Goal: Communication & Community: Answer question/provide support

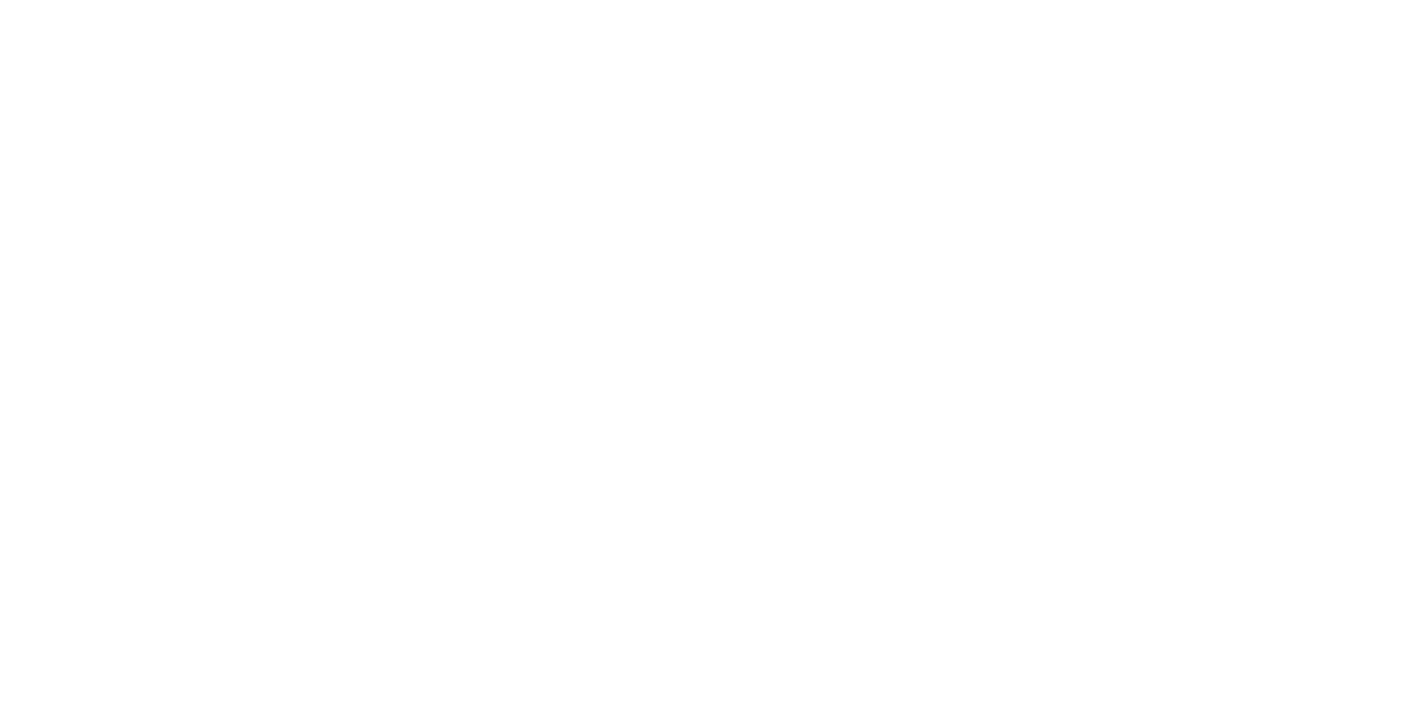
click at [999, 376] on body at bounding box center [709, 352] width 1419 height 704
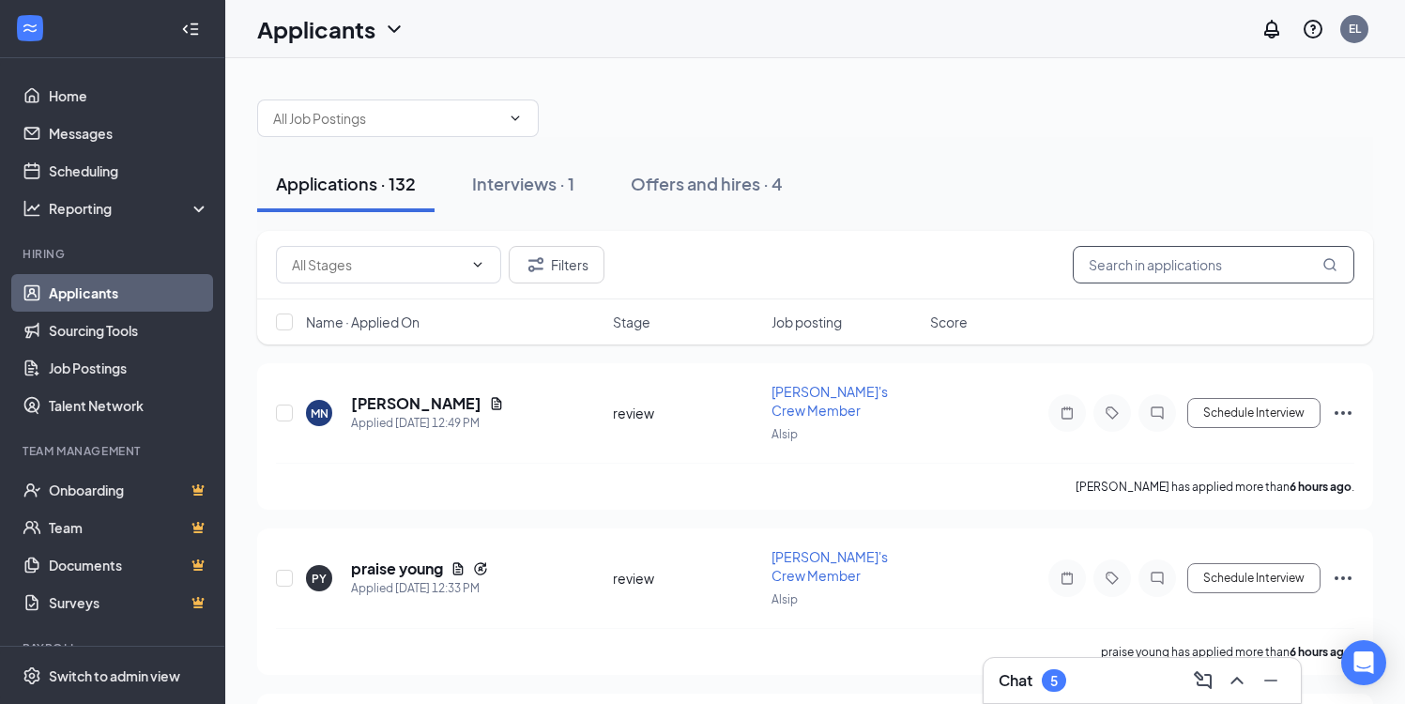
click at [1168, 261] on input "text" at bounding box center [1214, 265] width 282 height 38
type input "[PERSON_NAME]"
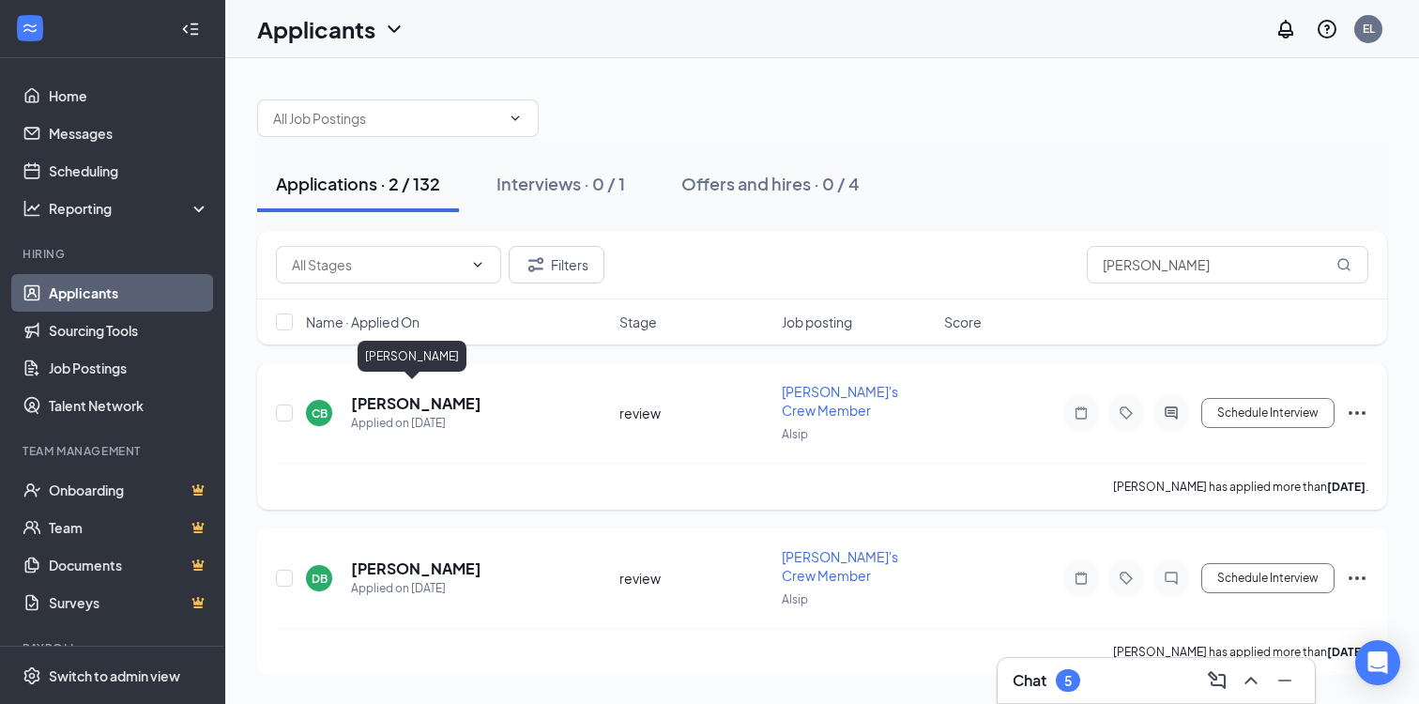
click at [390, 393] on h5 "[PERSON_NAME]" at bounding box center [416, 403] width 130 height 21
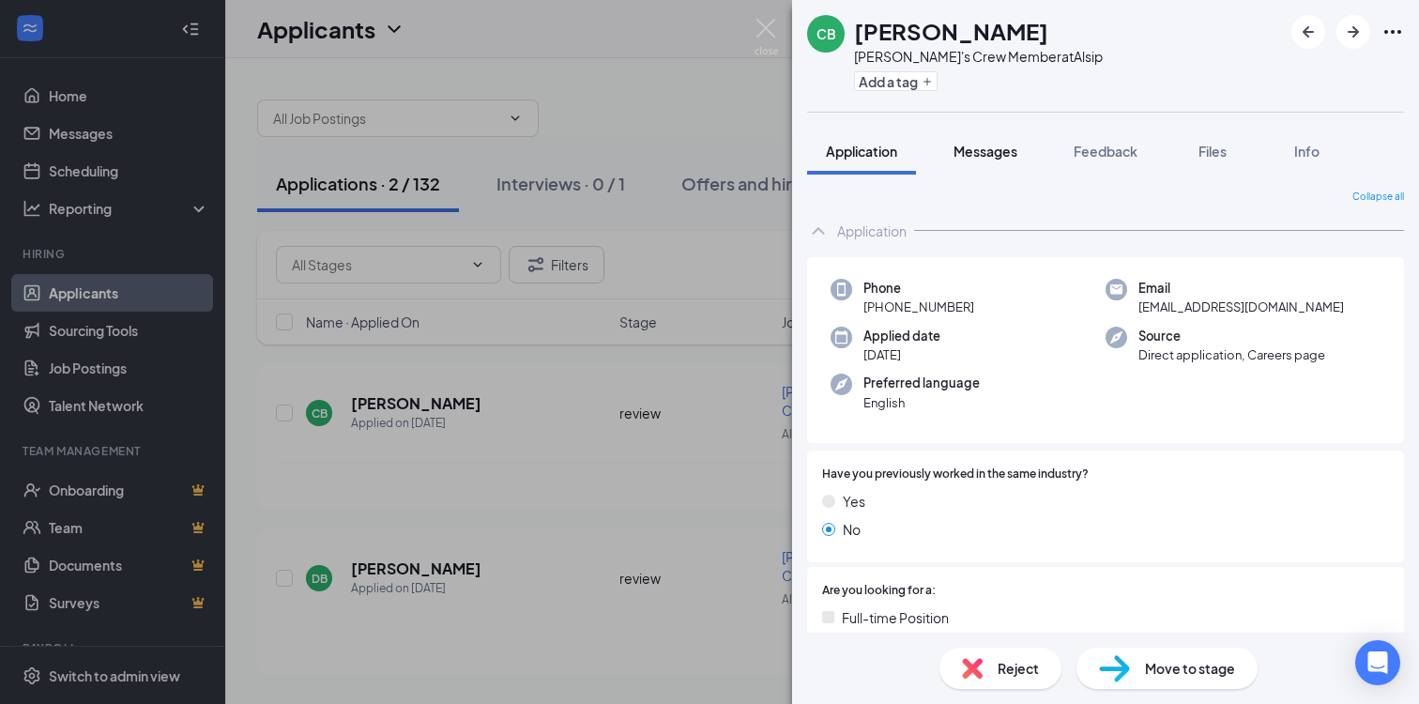
click at [988, 143] on span "Messages" at bounding box center [986, 151] width 64 height 17
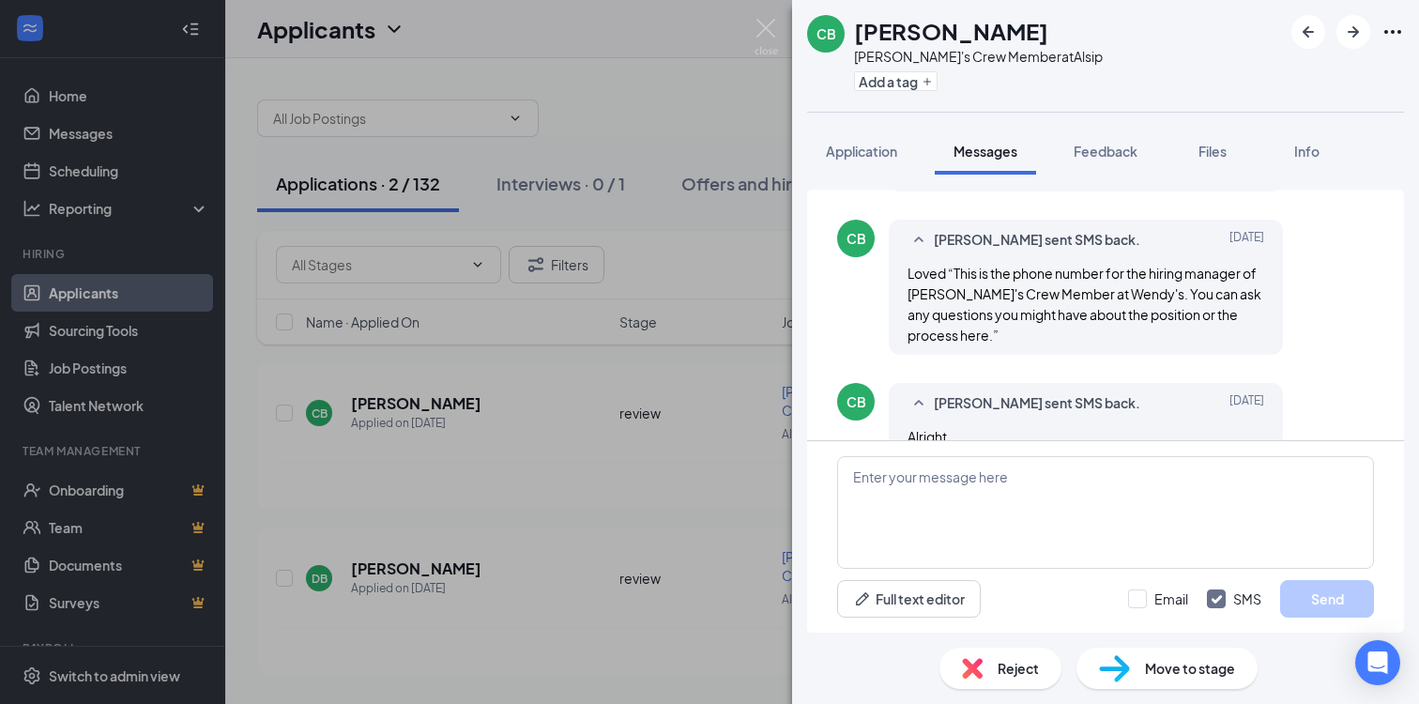
scroll to position [472, 0]
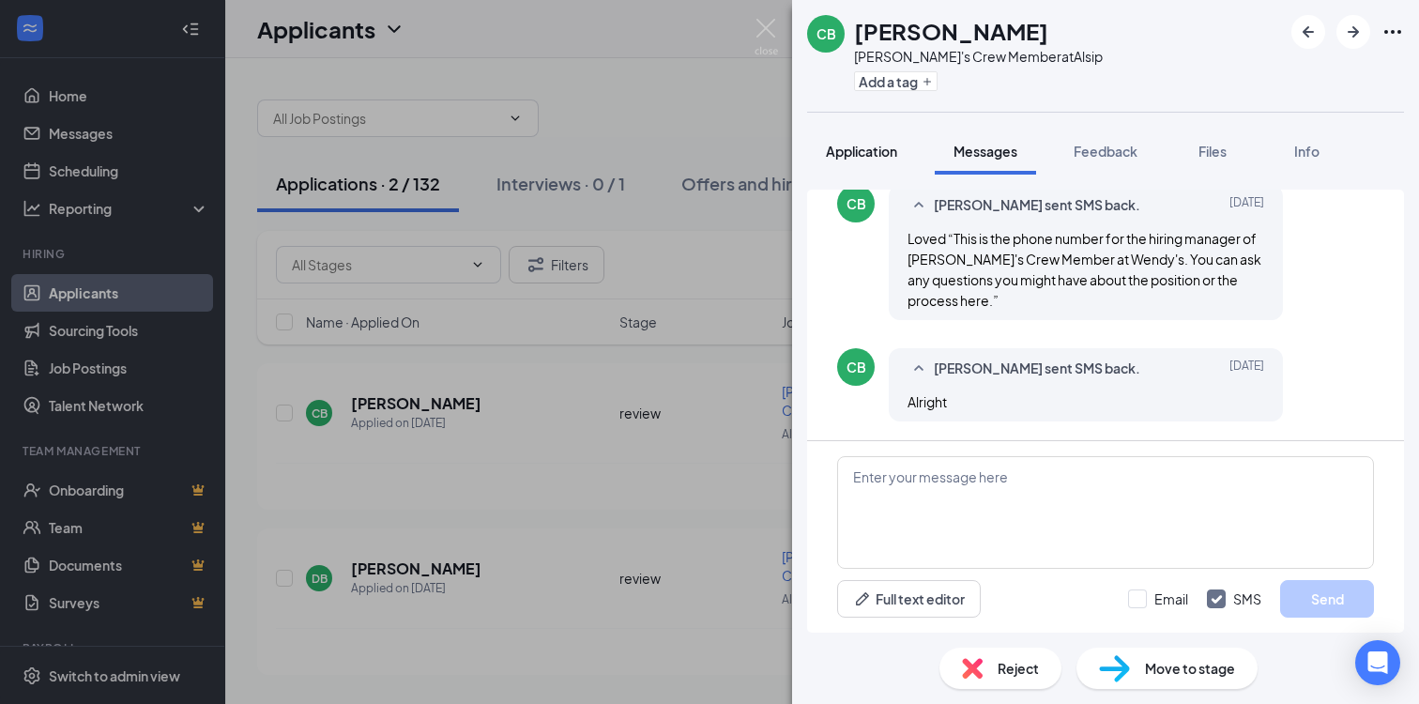
click at [884, 130] on button "Application" at bounding box center [861, 151] width 109 height 47
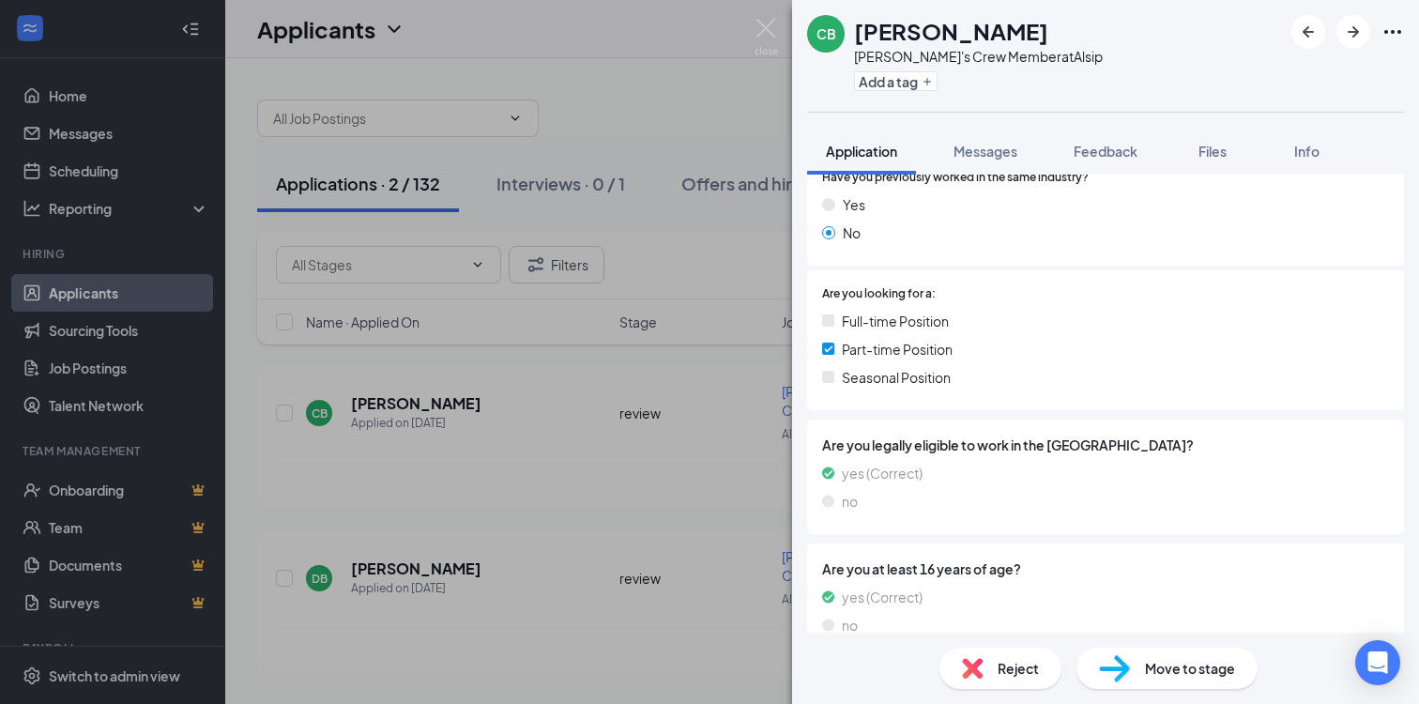
scroll to position [327, 0]
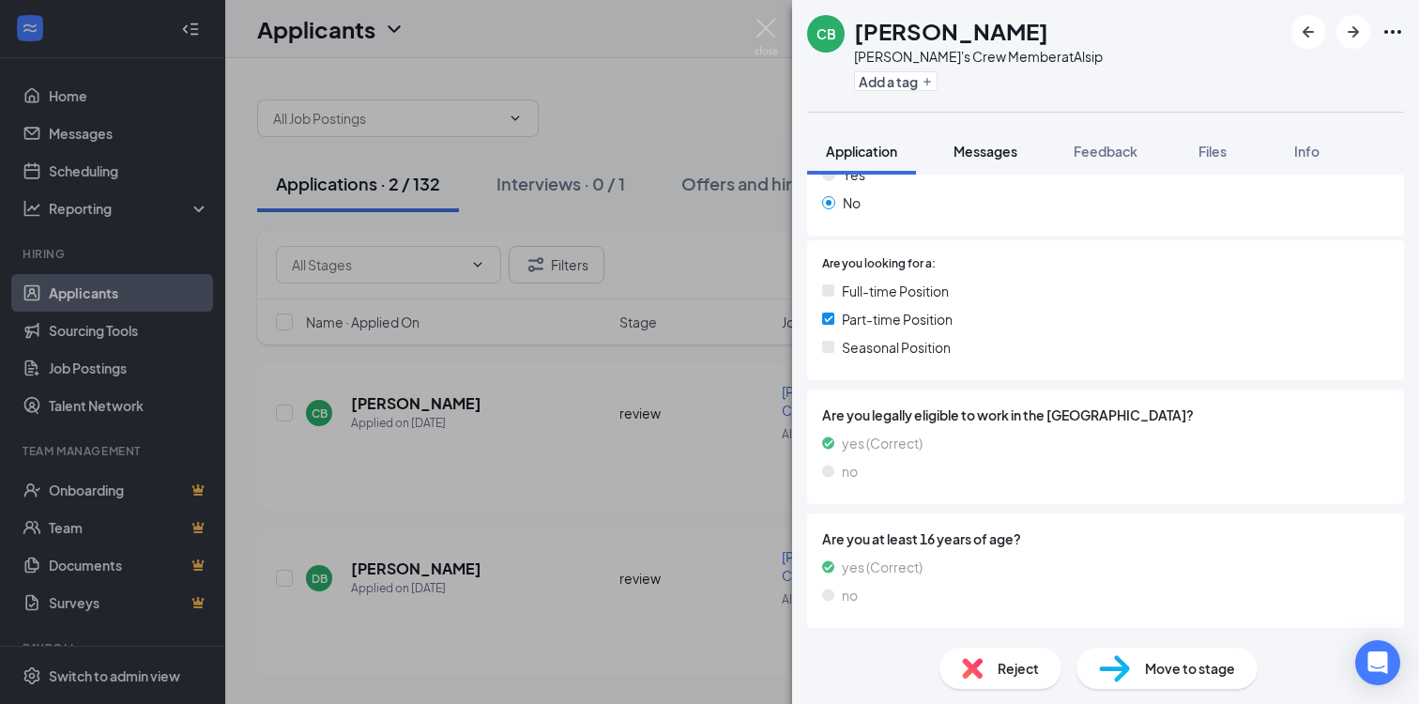
click at [992, 137] on button "Messages" at bounding box center [985, 151] width 101 height 47
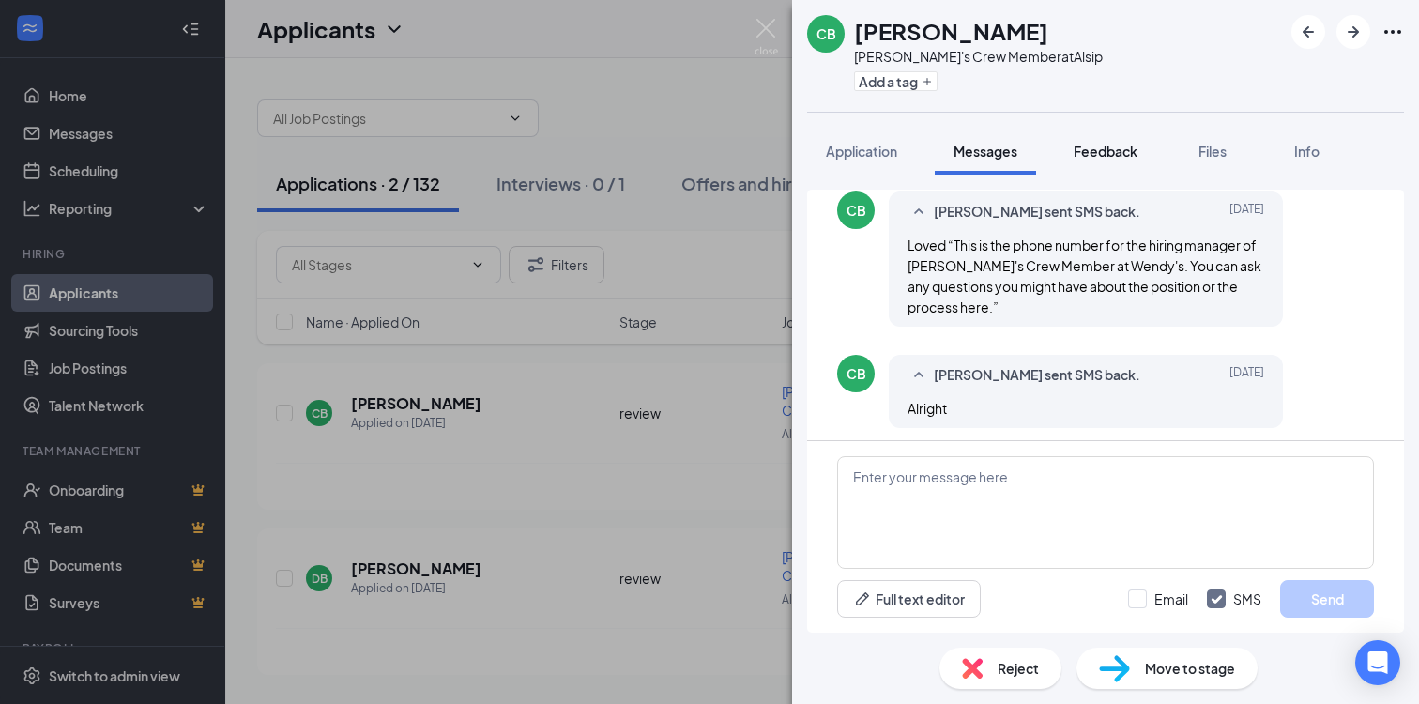
scroll to position [472, 0]
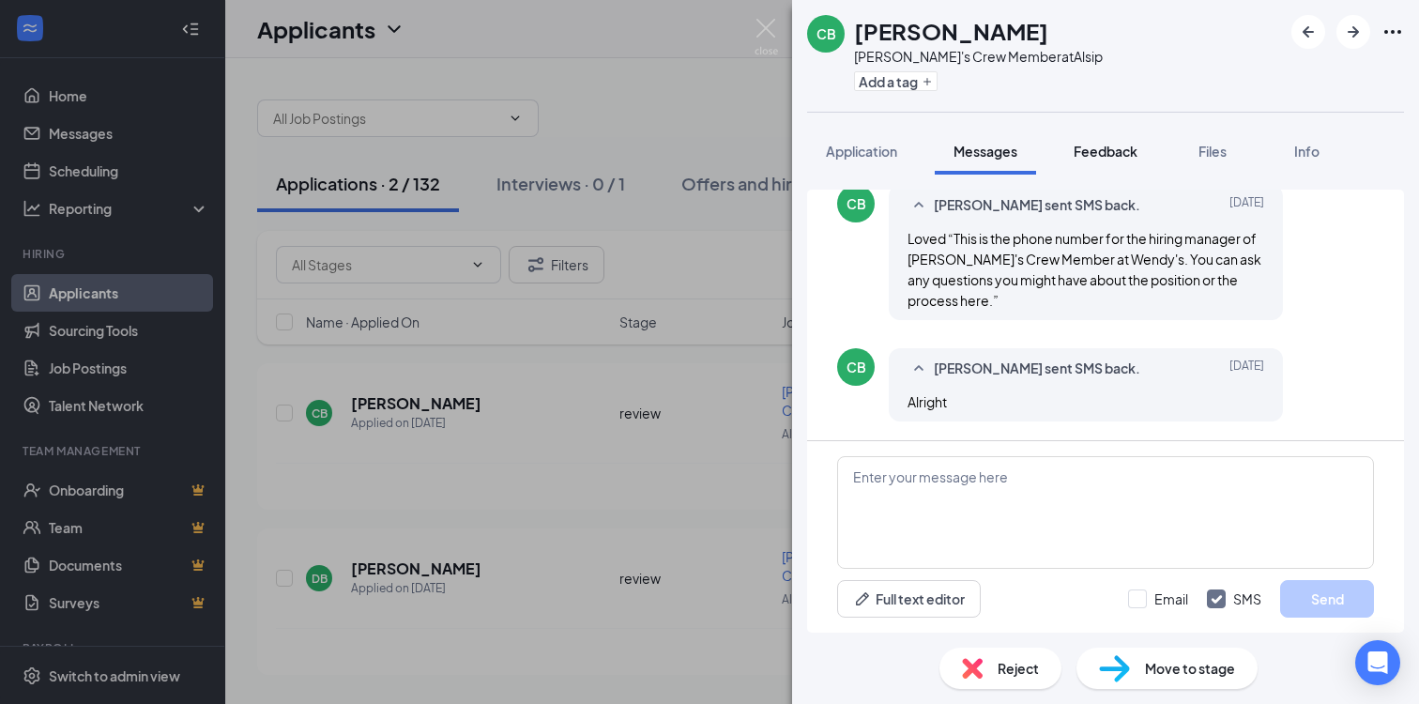
click at [1128, 150] on span "Feedback" at bounding box center [1106, 151] width 64 height 17
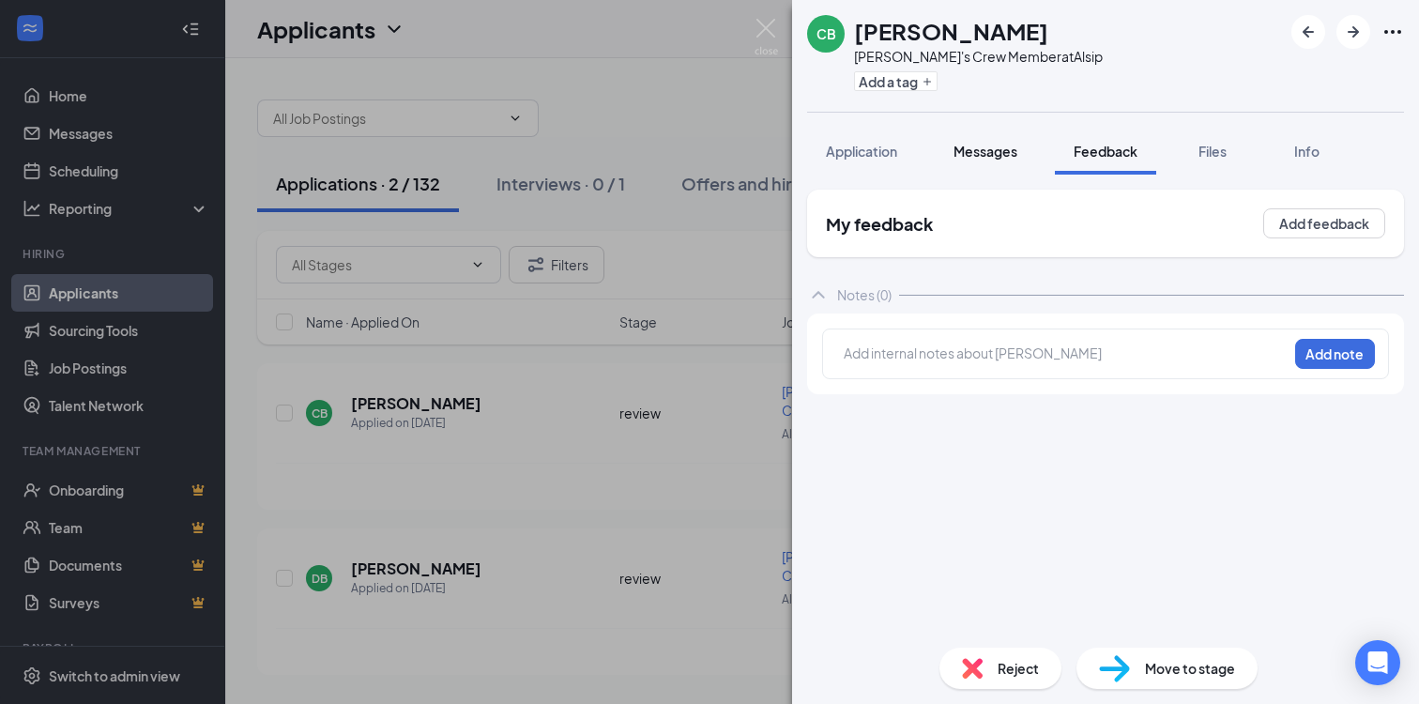
click at [1031, 145] on button "Messages" at bounding box center [985, 151] width 101 height 47
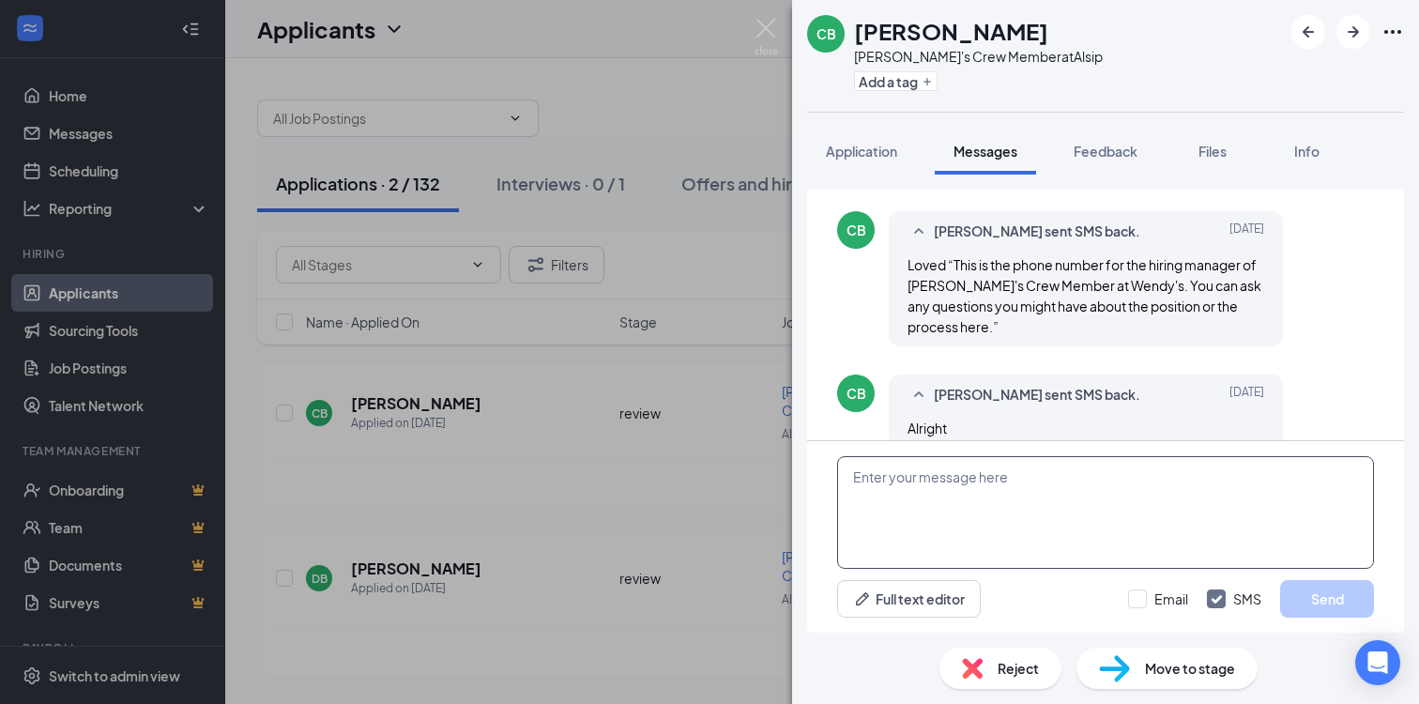
scroll to position [472, 0]
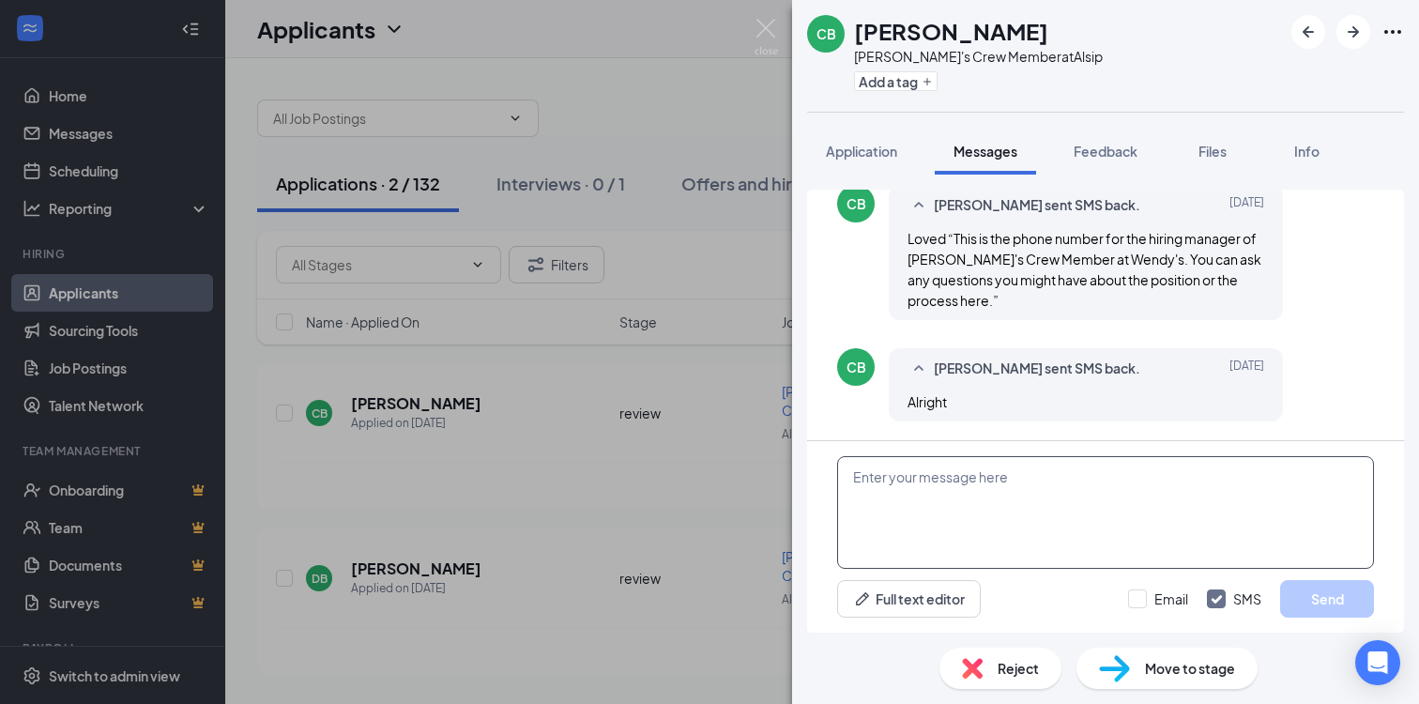
click at [963, 496] on textarea at bounding box center [1105, 512] width 537 height 113
type textarea "Hello Cordesa!"
click at [1330, 582] on button "Send" at bounding box center [1327, 599] width 94 height 38
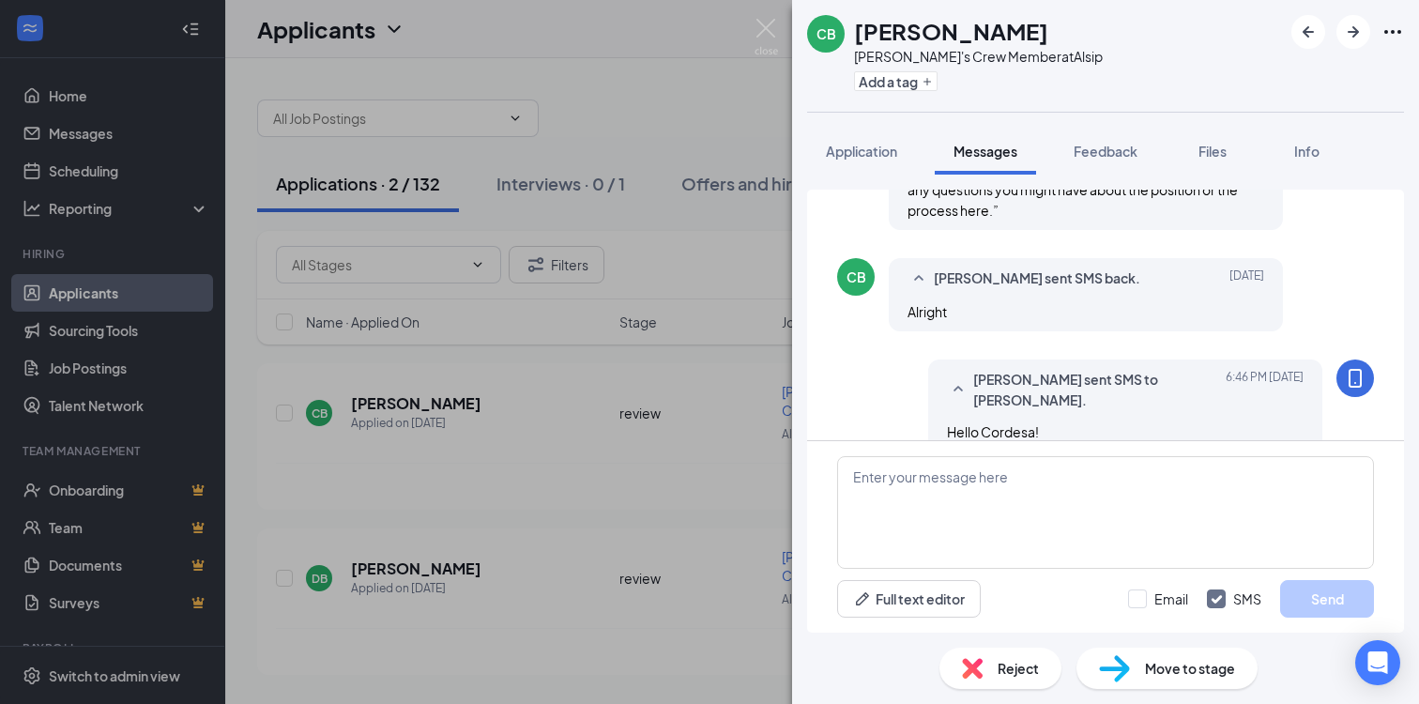
scroll to position [592, 0]
